Goal: Check status: Check status

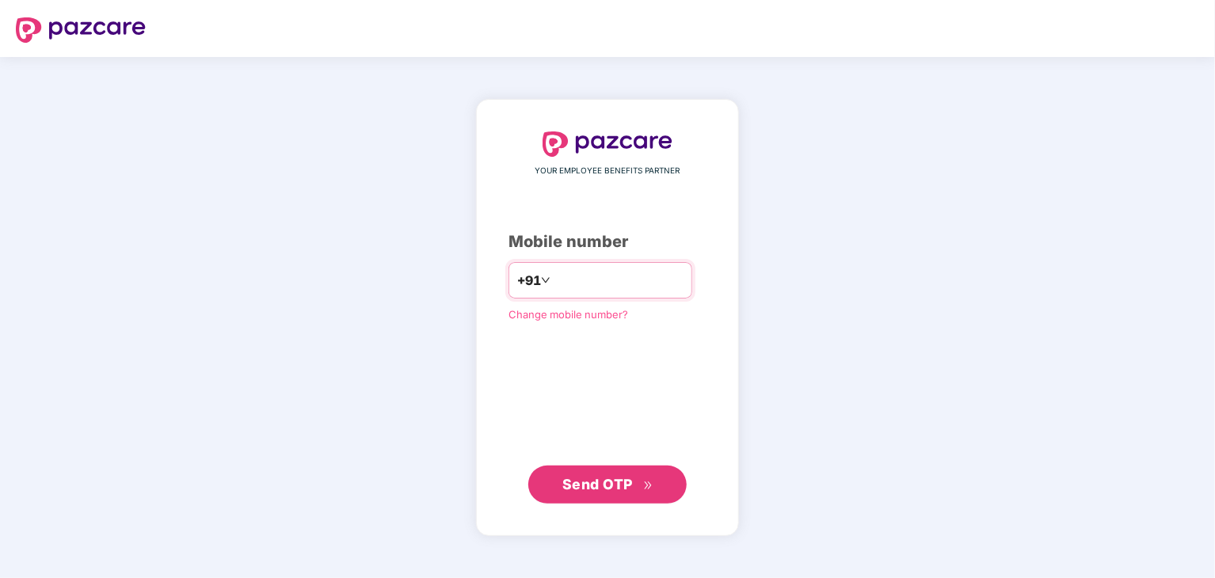
drag, startPoint x: 0, startPoint y: 0, endPoint x: 580, endPoint y: 282, distance: 644.9
click at [580, 282] on input "number" at bounding box center [619, 280] width 130 height 25
type input "**********"
click at [599, 481] on span "Send OTP" at bounding box center [597, 483] width 71 height 17
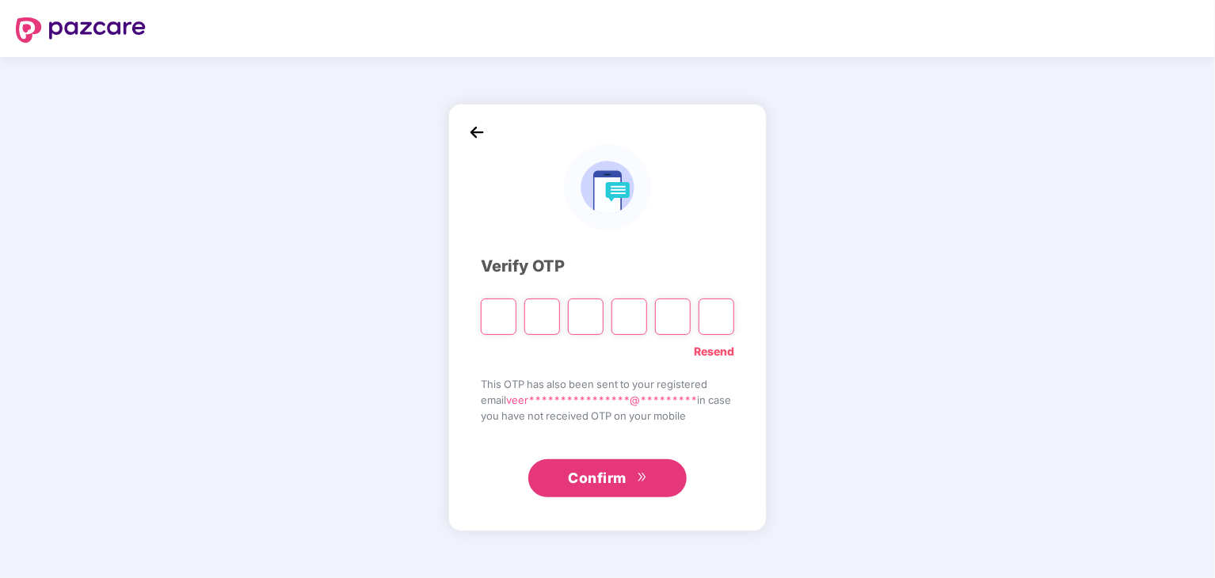
type input "*"
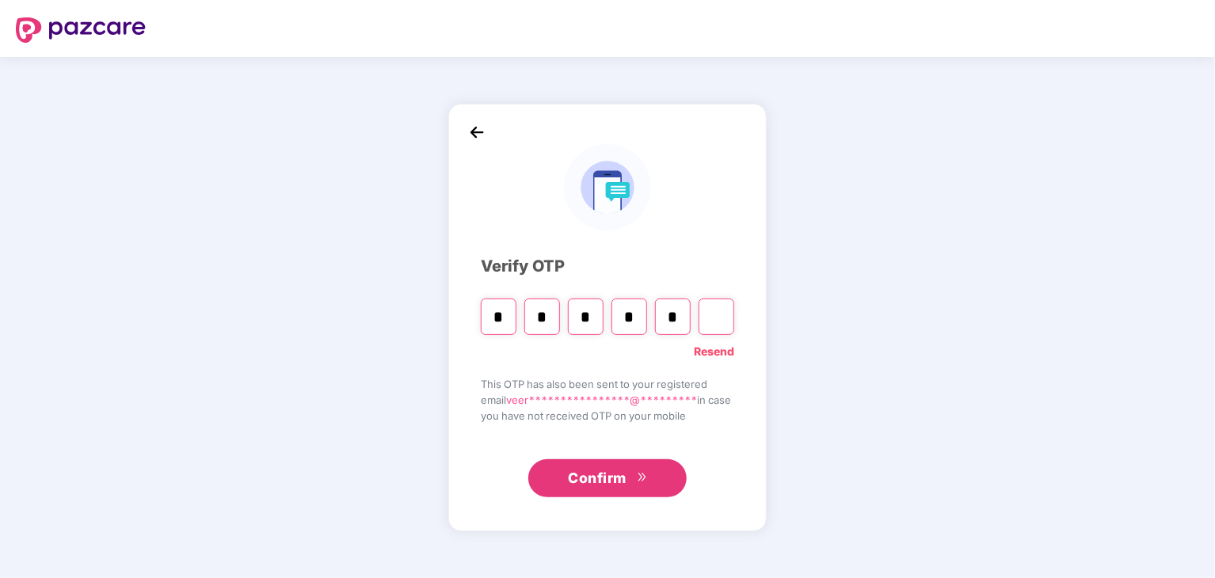
type input "*"
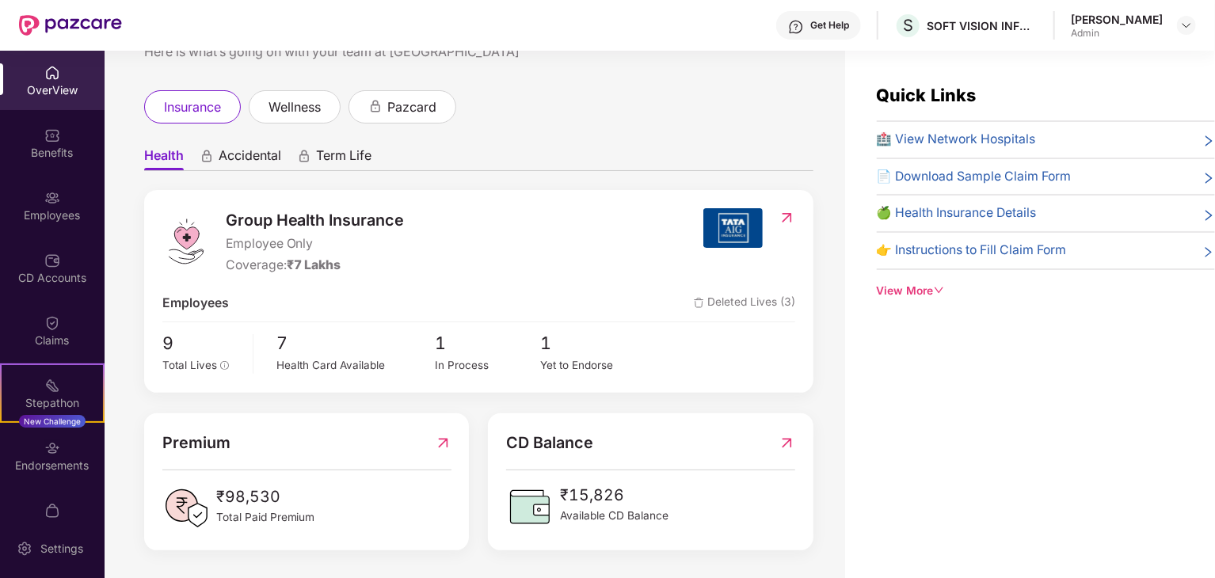
scroll to position [60, 0]
click at [246, 157] on span "Accidental" at bounding box center [250, 159] width 63 height 23
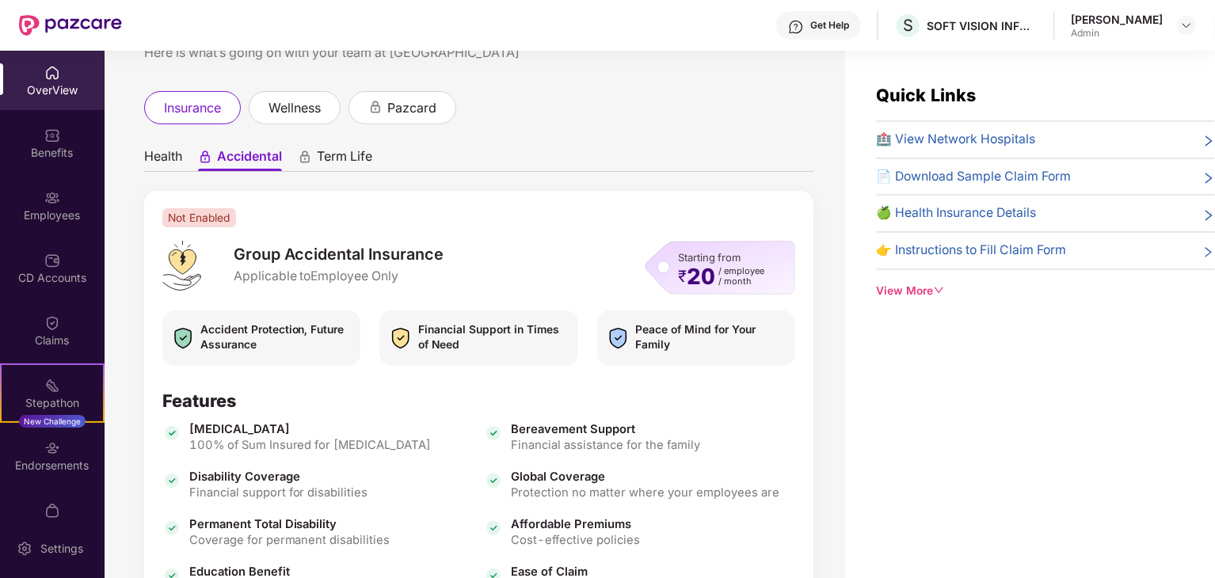
click at [326, 152] on span "Term Life" at bounding box center [344, 159] width 55 height 23
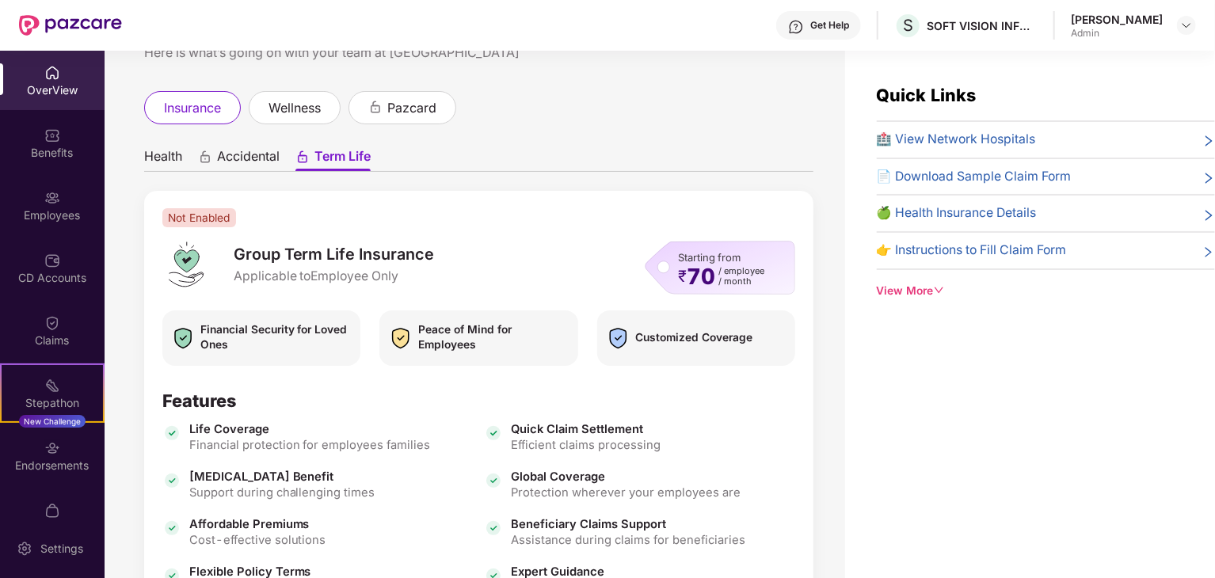
click at [159, 151] on span "Health" at bounding box center [163, 159] width 38 height 23
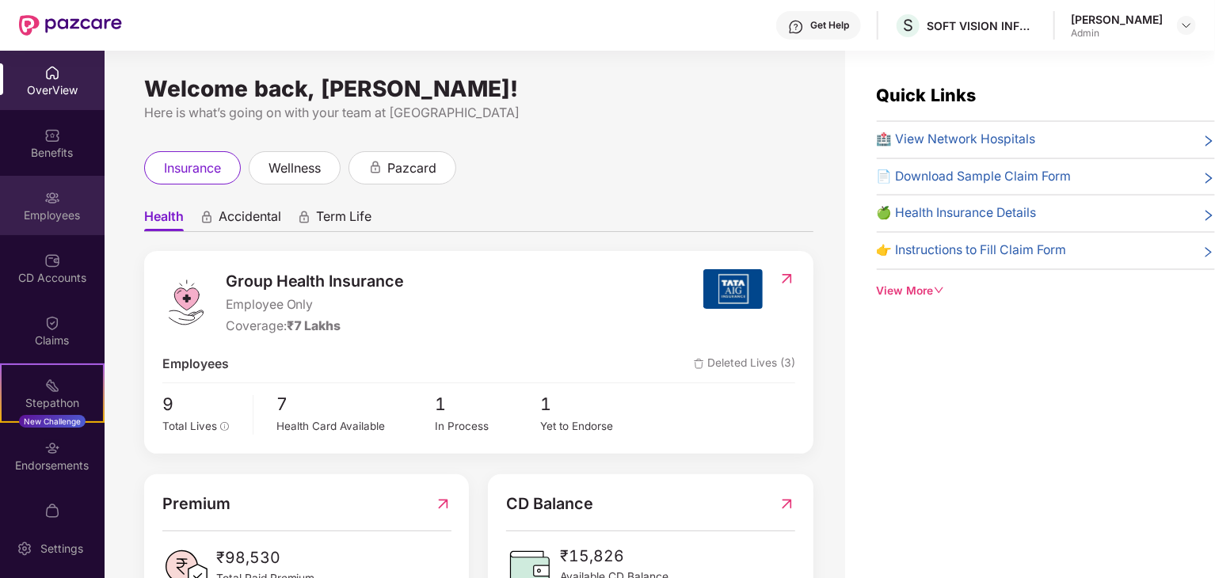
click at [44, 202] on img at bounding box center [52, 198] width 16 height 16
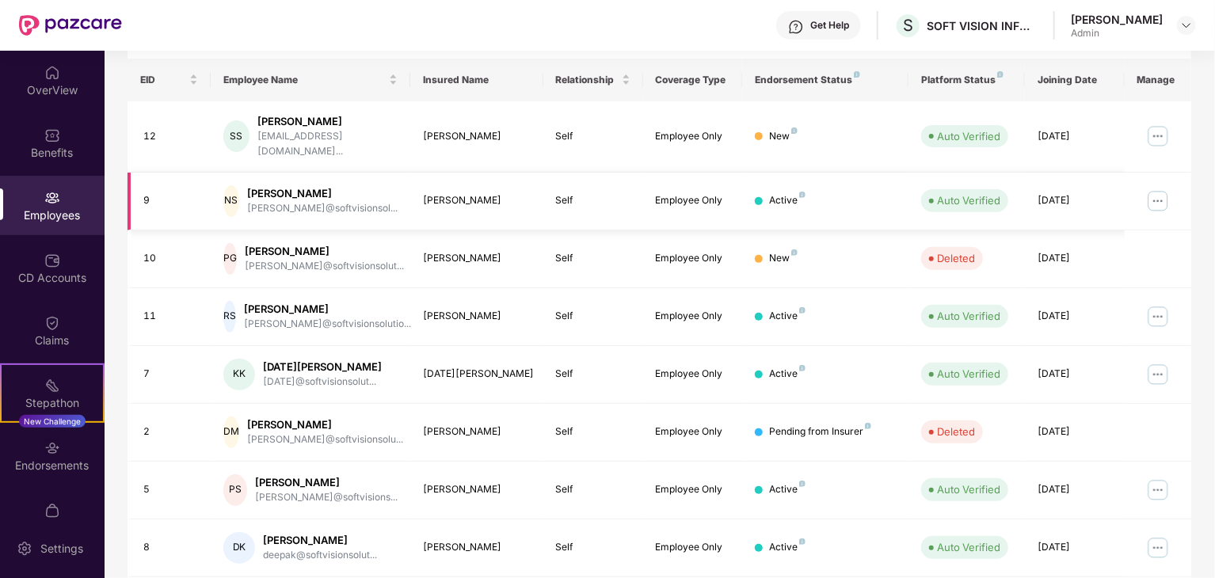
scroll to position [393, 0]
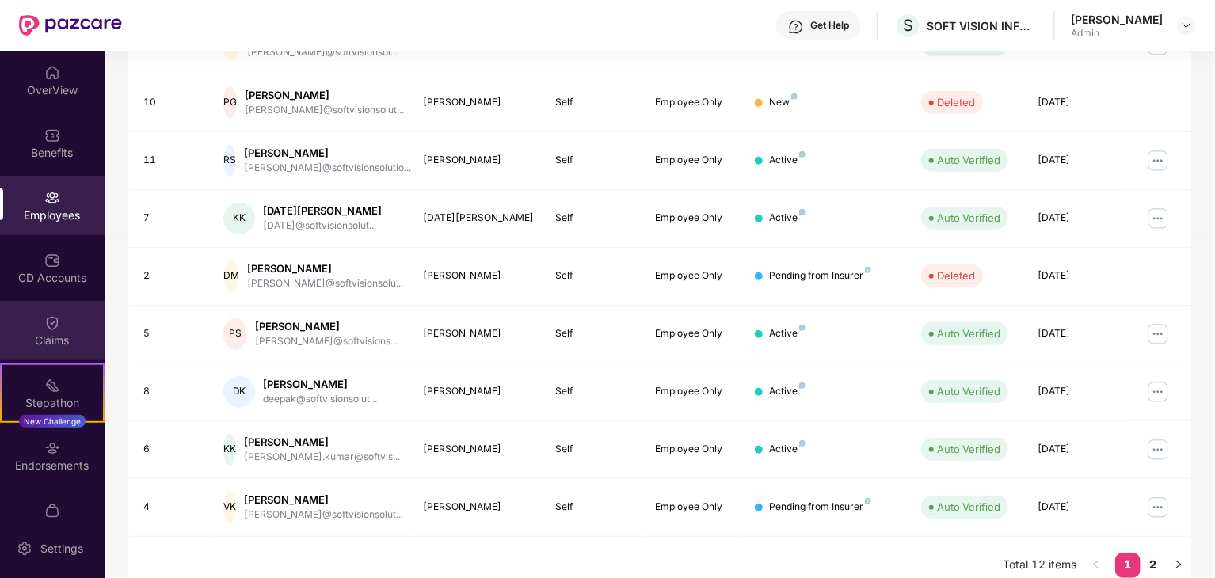
click at [48, 327] on img at bounding box center [52, 323] width 16 height 16
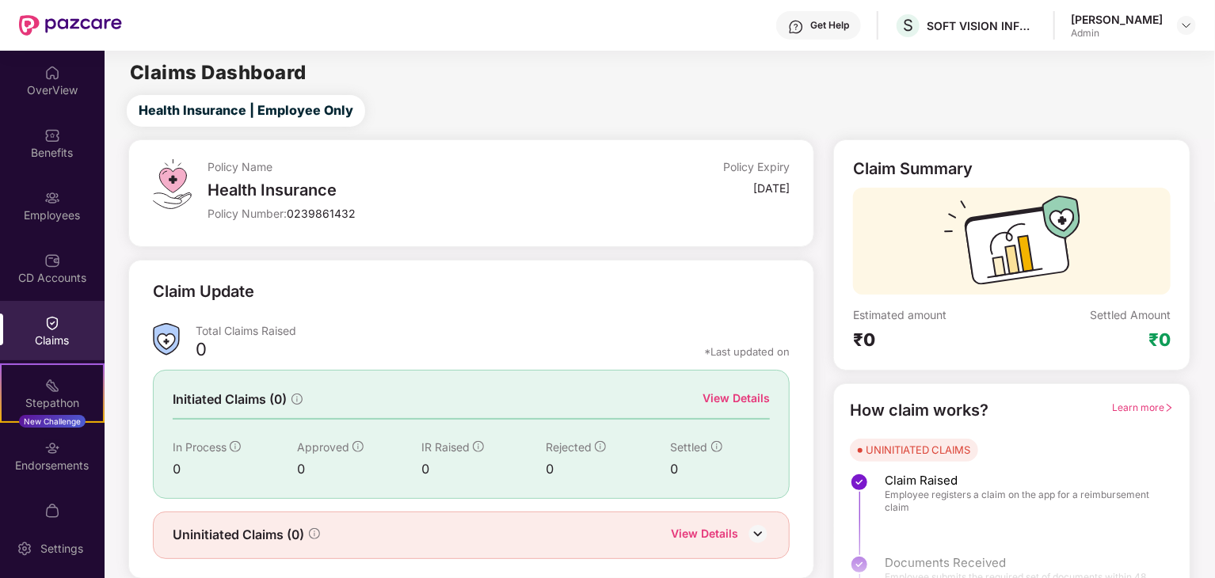
scroll to position [41, 0]
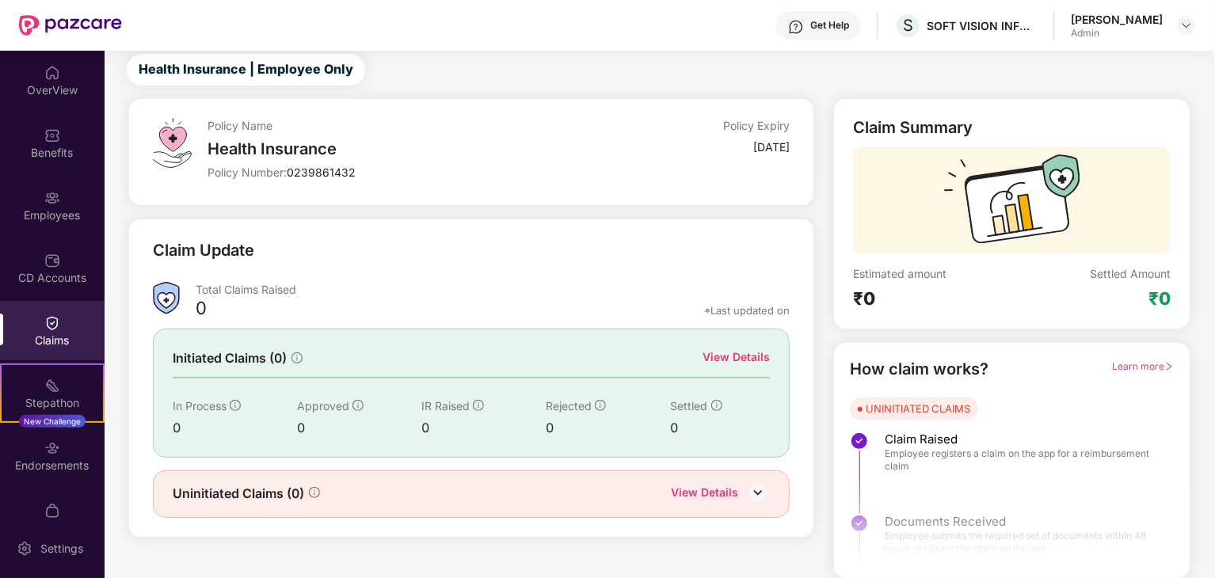
click at [762, 488] on img at bounding box center [758, 493] width 24 height 24
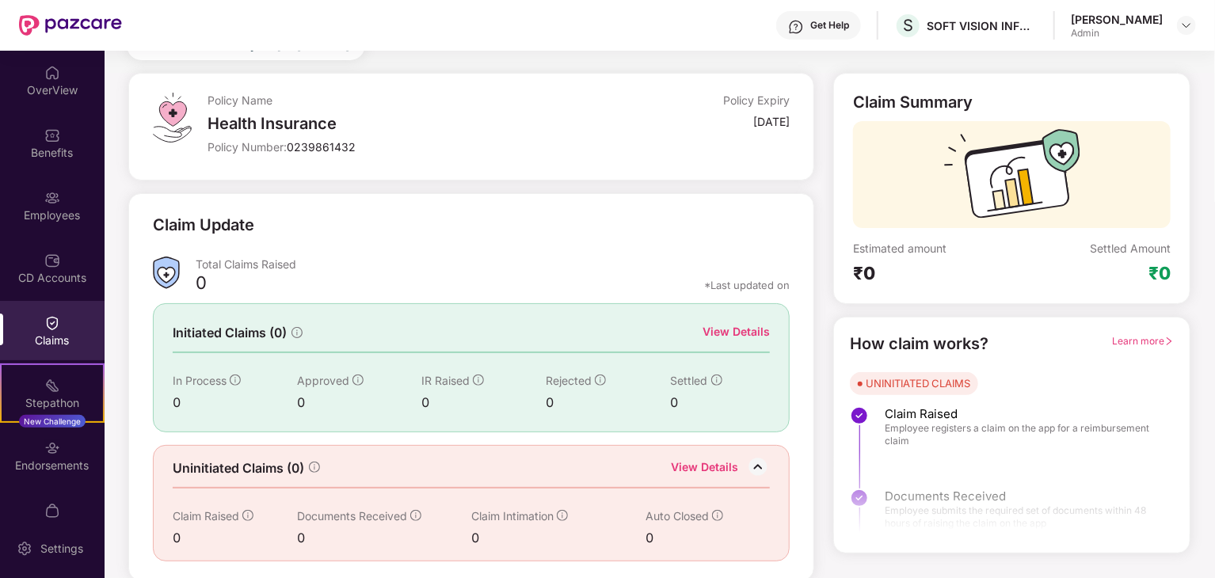
scroll to position [67, 0]
click at [1188, 24] on img at bounding box center [1186, 25] width 13 height 13
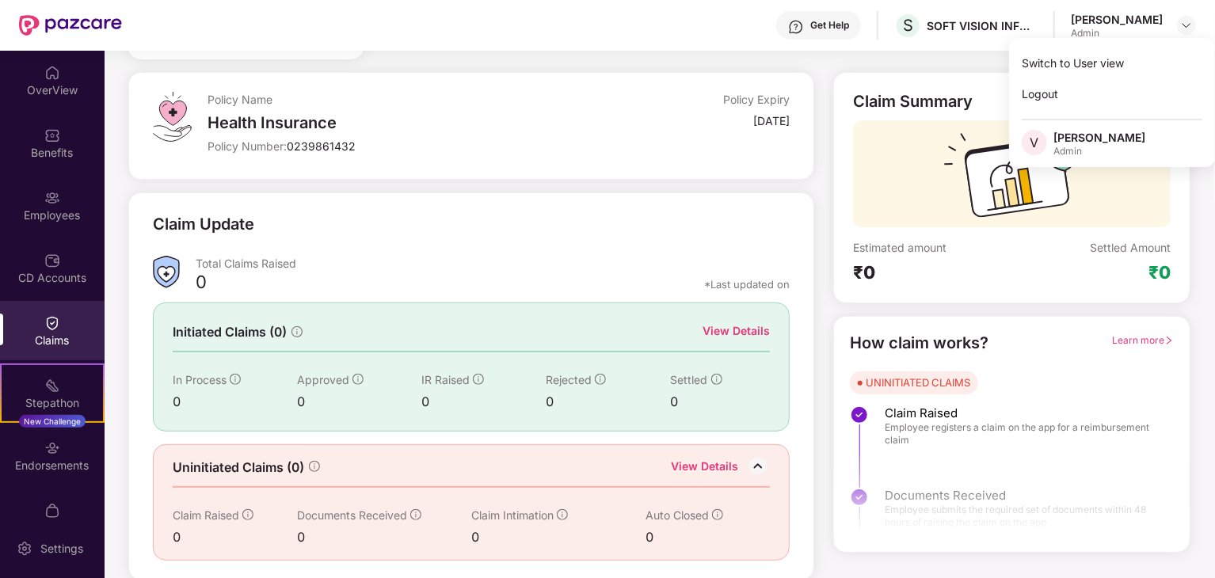
click at [631, 126] on div "Policy Name Health Insurance Policy Number: 0239861432 Policy Expiry [DATE]" at bounding box center [499, 126] width 582 height 68
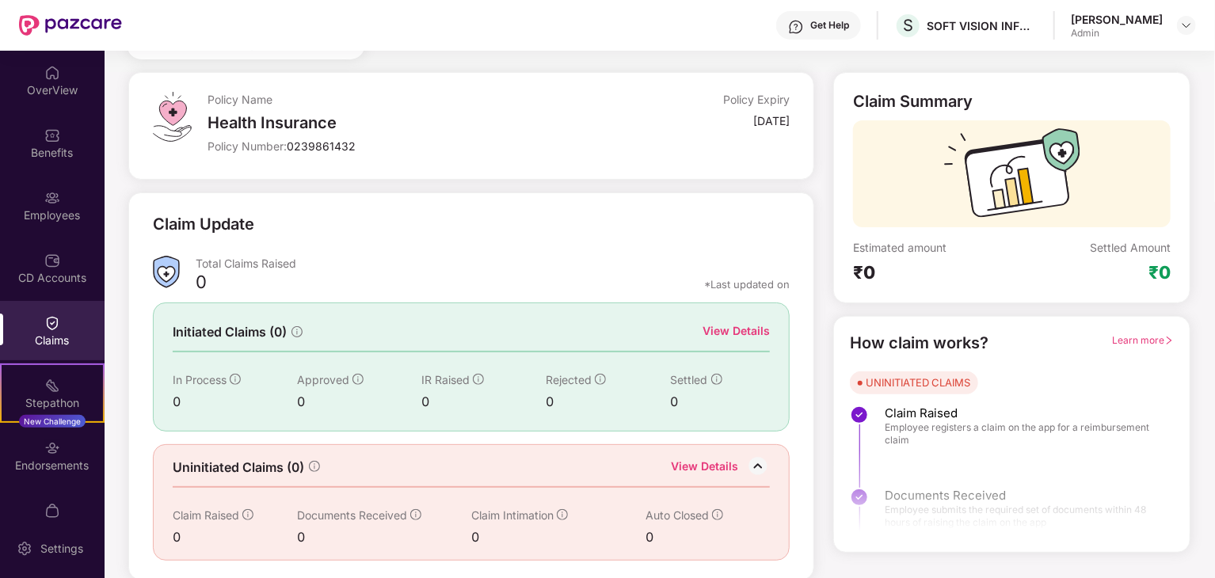
scroll to position [0, 0]
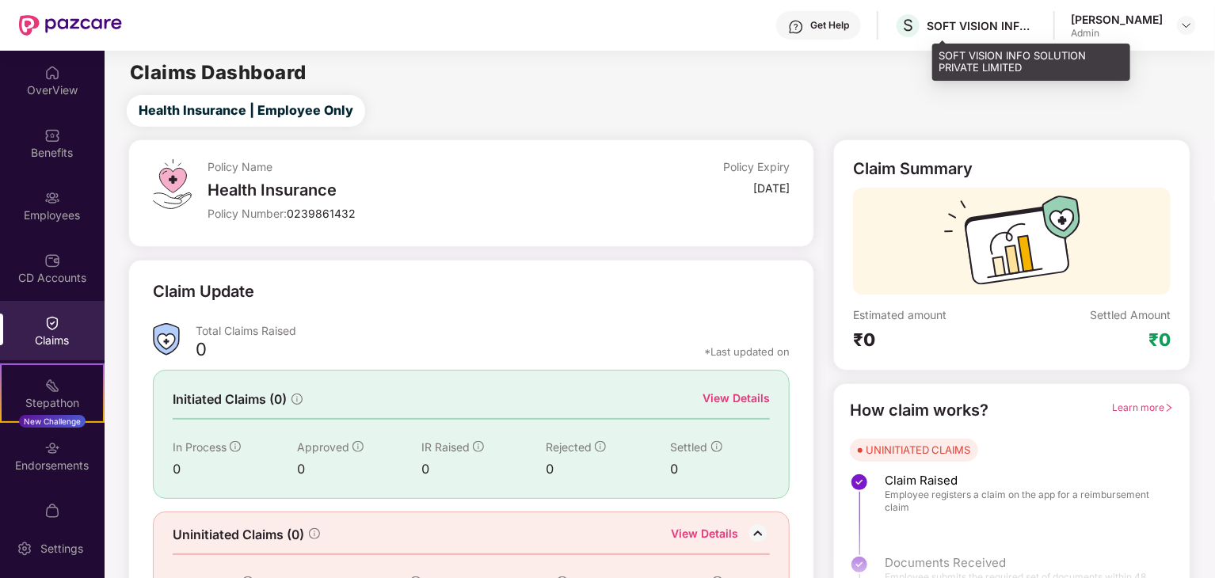
click at [1024, 29] on div "SOFT VISION INFO SOLUTION PRIVATE LIMITED" at bounding box center [982, 25] width 111 height 15
